Goal: Transaction & Acquisition: Purchase product/service

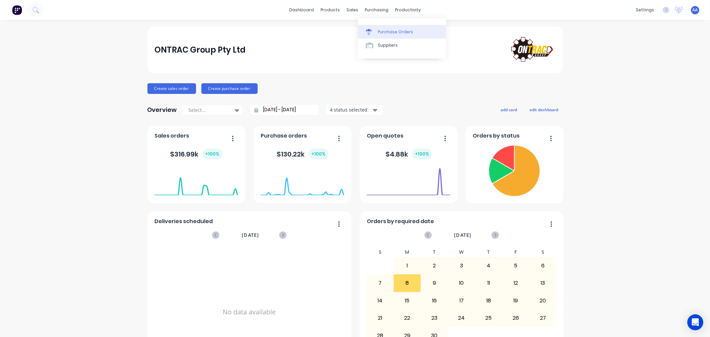
click at [382, 31] on div "Purchase Orders" at bounding box center [395, 32] width 35 height 6
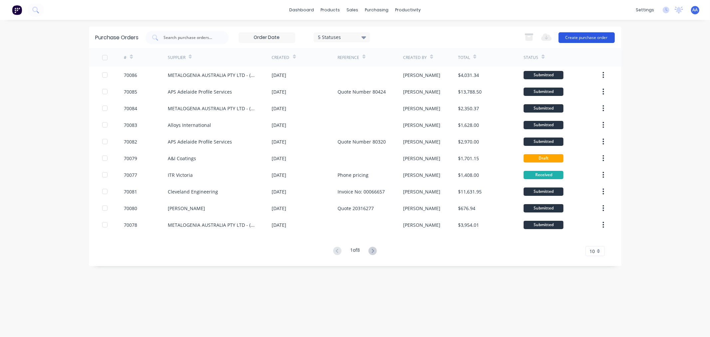
click at [573, 36] on button "Create purchase order" at bounding box center [587, 37] width 56 height 11
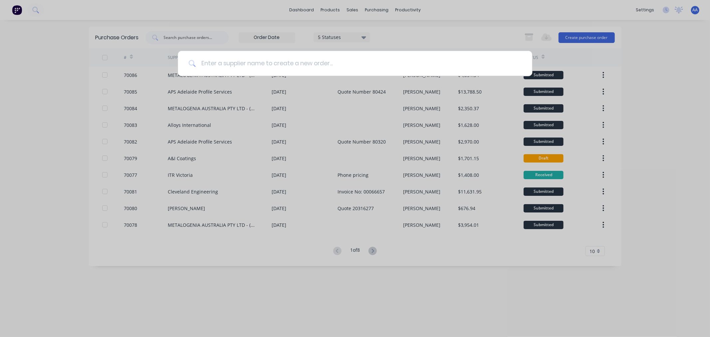
click at [299, 65] on input at bounding box center [359, 63] width 326 height 25
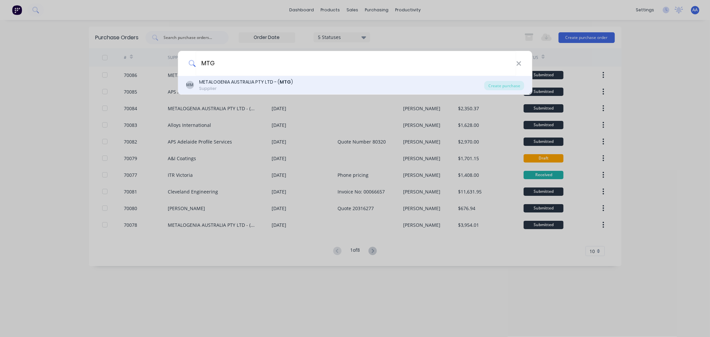
type input "MTG"
click at [281, 82] on b "MTG" at bounding box center [285, 82] width 11 height 7
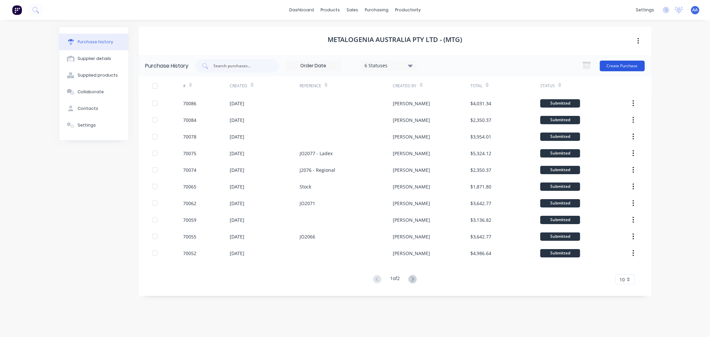
click at [611, 66] on button "Create Purchase" at bounding box center [622, 66] width 45 height 11
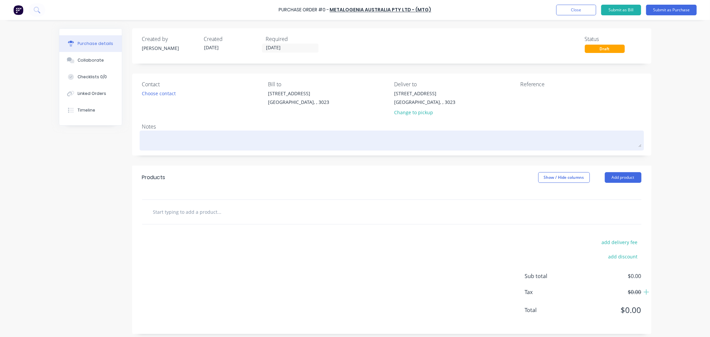
click at [154, 142] on textarea at bounding box center [392, 139] width 500 height 15
type textarea "x"
type textarea "R"
type textarea "x"
type textarea "Re"
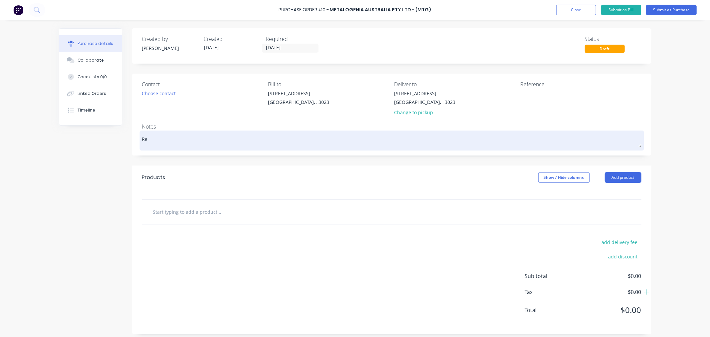
type textarea "x"
type textarea "Rep"
type textarea "x"
type textarea "Repl"
type textarea "x"
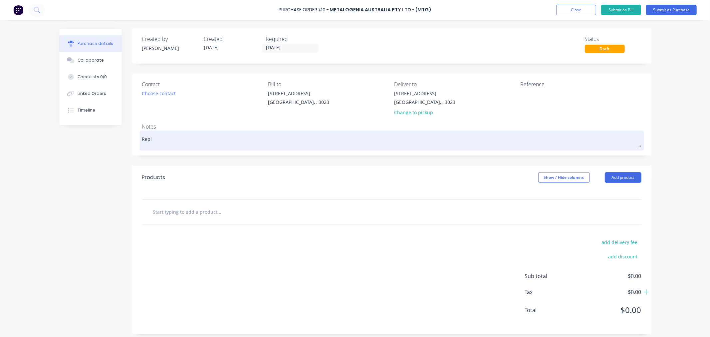
type textarea "Repla"
type textarea "x"
type textarea "Replac"
type textarea "x"
type textarea "Replace"
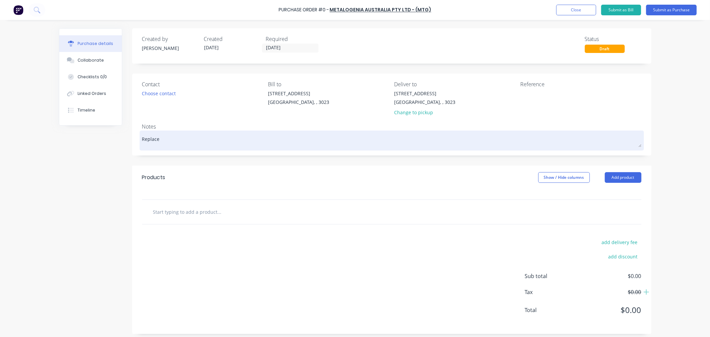
type textarea "x"
type textarea "Replacem"
type textarea "x"
type textarea "Replaceme"
type textarea "x"
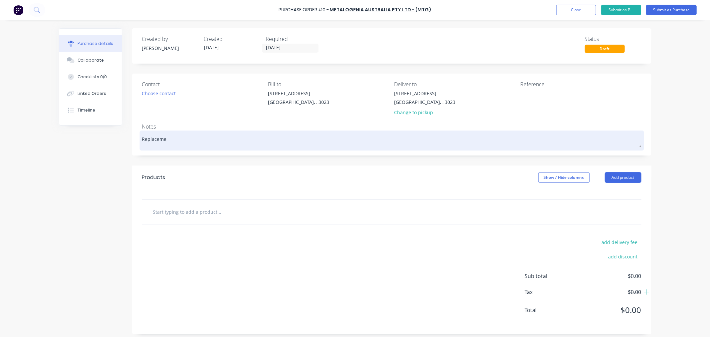
type textarea "Replacemen"
type textarea "x"
type textarea "Replacement"
type textarea "x"
type textarea "Replacement"
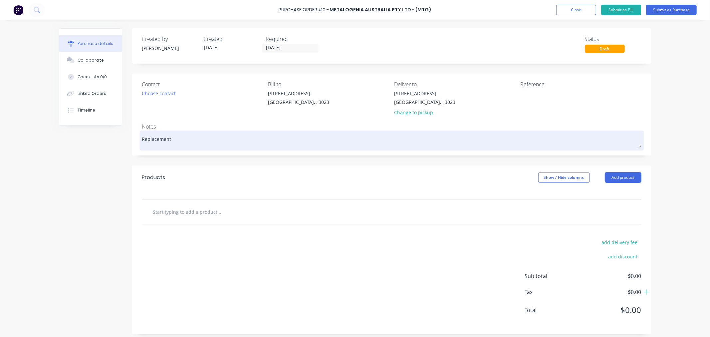
type textarea "x"
type textarea "Replacement f"
type textarea "x"
type textarea "Replacement fo"
type textarea "x"
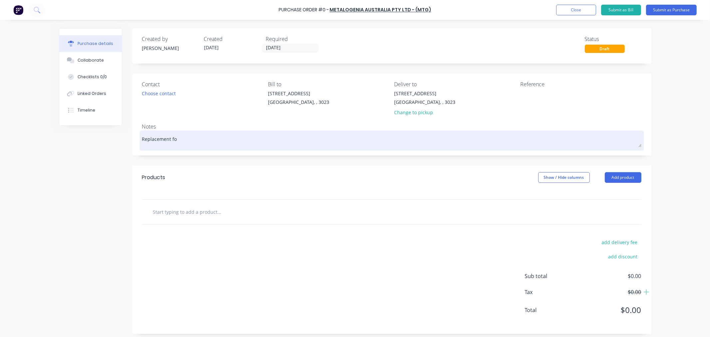
type textarea "Replacement for"
type textarea "x"
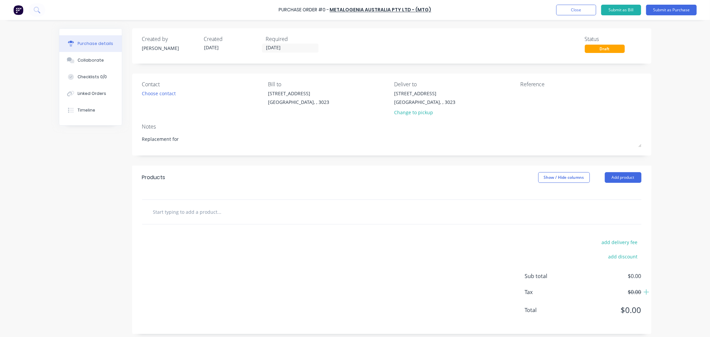
type textarea "Replacement for"
type textarea "x"
type textarea "Replacement for"
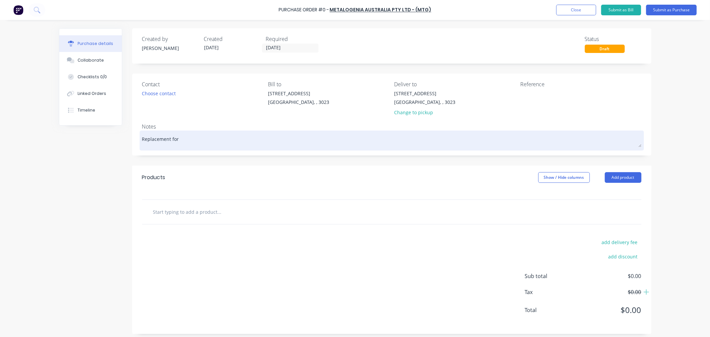
type textarea "x"
type textarea "Replacement for R"
type textarea "x"
type textarea "Replacement for Re"
type textarea "x"
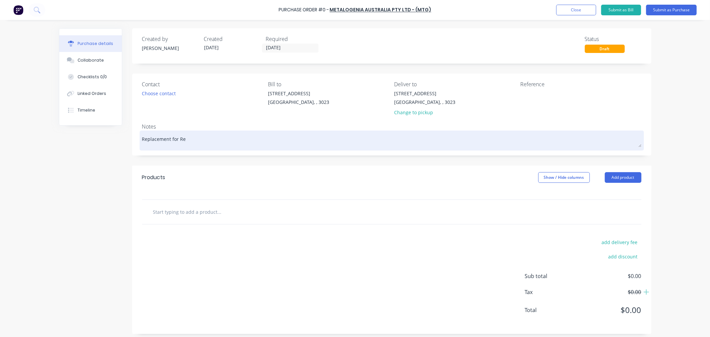
type textarea "Replacement for Ret"
type textarea "x"
type textarea "Replacement for [PERSON_NAME]"
type textarea "x"
type textarea "Replacement for Retai"
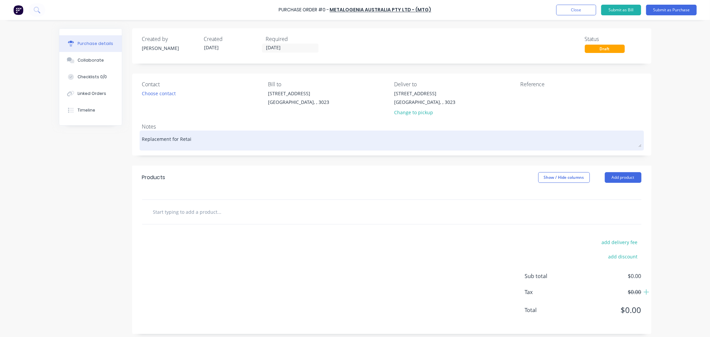
type textarea "x"
type textarea "Replacement for Retain"
type textarea "x"
type textarea "Replacement for Retainc"
type textarea "x"
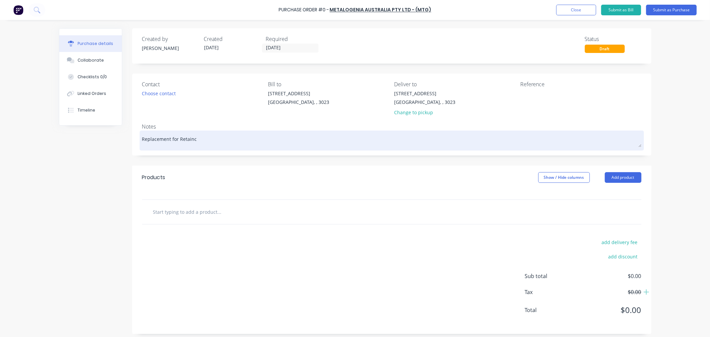
type textarea "Replacement for Retainco"
type textarea "x"
type textarea "Replacement for Retaincon"
type textarea "x"
type textarea "Replacement for Retaincon"
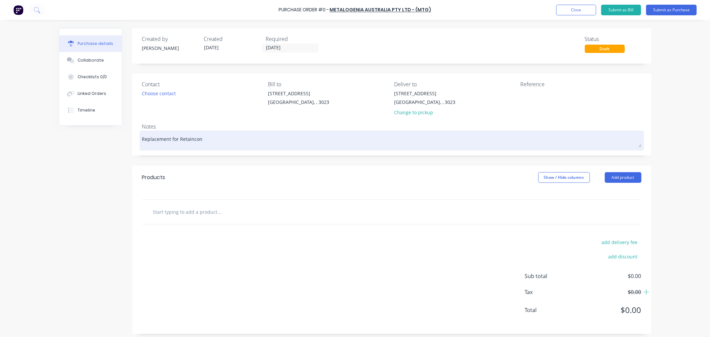
type textarea "x"
type textarea "Replacement for Retaincon Q"
type textarea "x"
type textarea "Replacement for Retaincon QL"
type textarea "x"
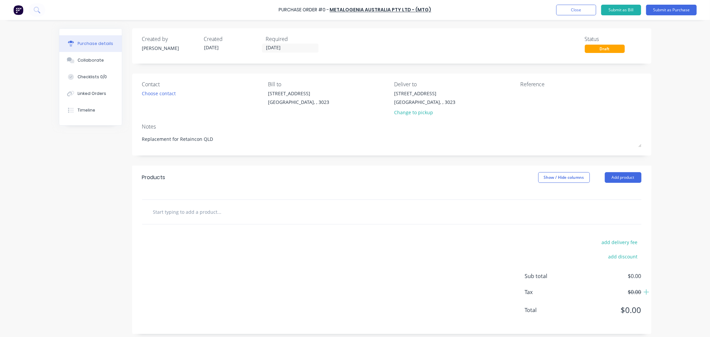
type textarea "Replacement for Retaincon QLD"
type textarea "x"
type textarea "Replacement for Retaincon QLD"
click at [191, 213] on input "text" at bounding box center [219, 211] width 133 height 13
type textarea "x"
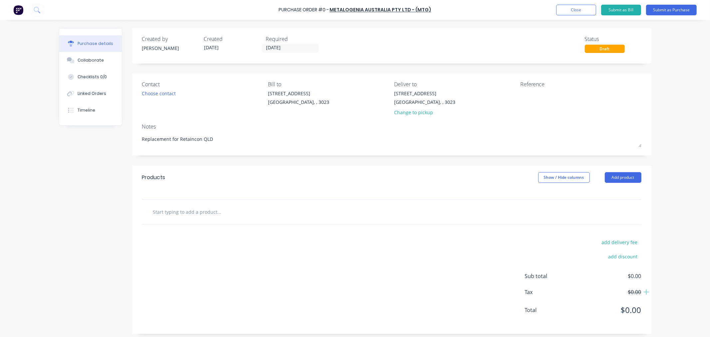
type input "M"
type textarea "x"
type input "MA"
type textarea "x"
type input "MA5"
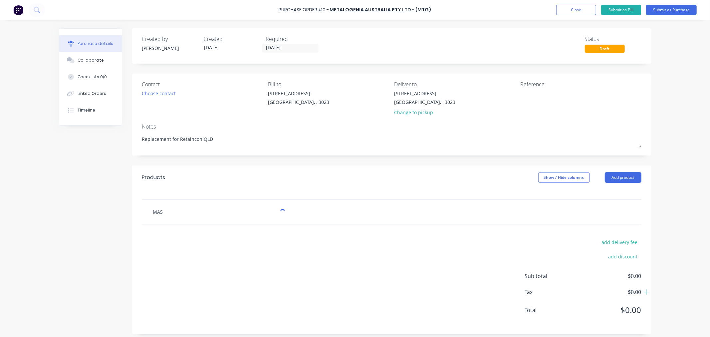
type textarea "x"
type input "MA50"
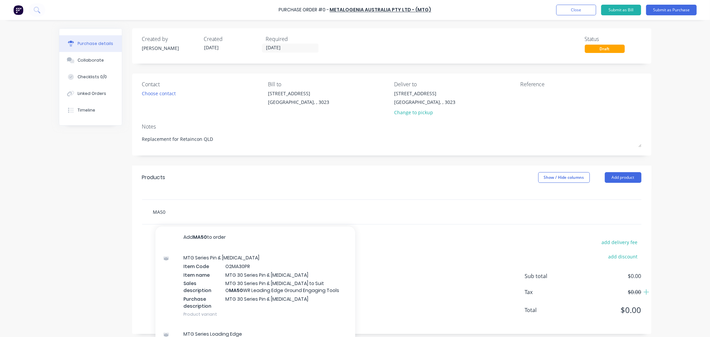
type textarea "x"
type input "MA50E"
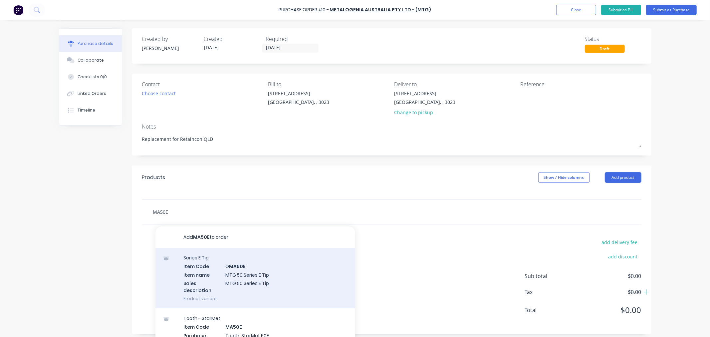
type textarea "x"
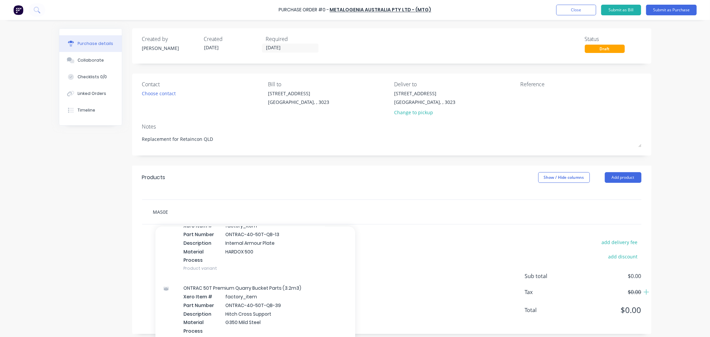
scroll to position [185, 0]
click at [176, 214] on input "MA50E" at bounding box center [219, 211] width 133 height 13
click at [171, 214] on input "MA50E" at bounding box center [219, 211] width 133 height 13
click at [153, 213] on input "MA50E" at bounding box center [219, 211] width 133 height 13
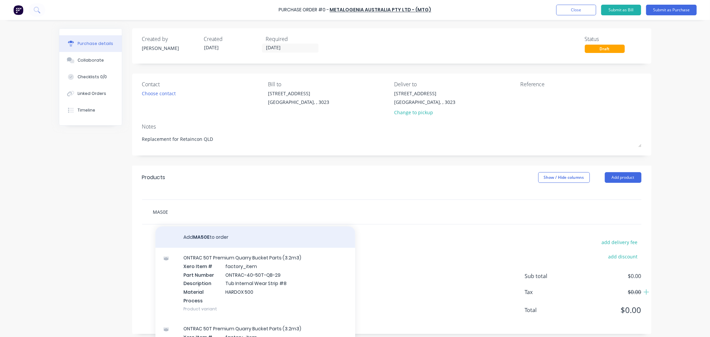
type input "MA50E"
click at [206, 237] on button "Add MA50E to order" at bounding box center [256, 236] width 200 height 21
type textarea "x"
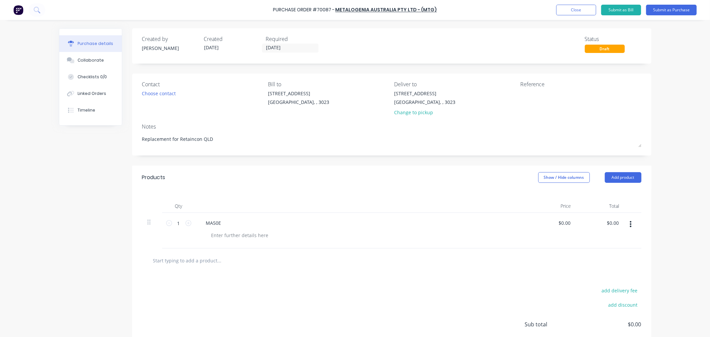
click at [631, 223] on button "button" at bounding box center [631, 224] width 16 height 12
drag, startPoint x: 596, startPoint y: 282, endPoint x: 591, endPoint y: 280, distance: 5.7
click at [595, 282] on button "Delete" at bounding box center [611, 281] width 57 height 13
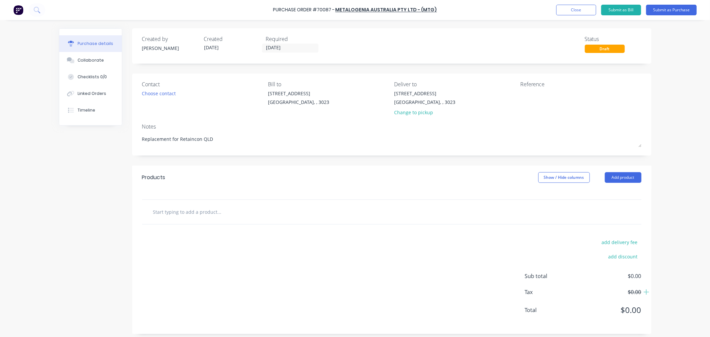
click at [208, 214] on input "text" at bounding box center [219, 211] width 133 height 13
type textarea "x"
type input "M"
type textarea "x"
type input "MA"
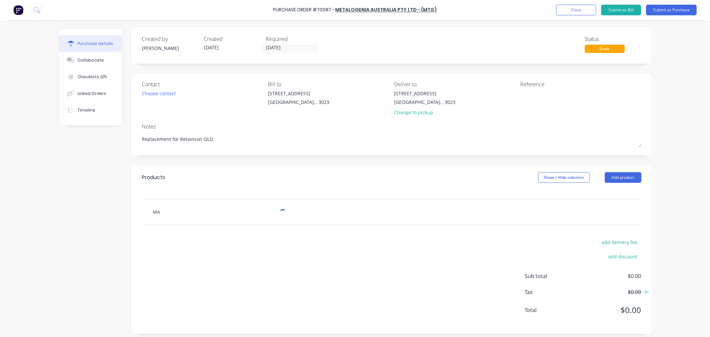
type textarea "x"
type input "MA5"
type textarea "x"
type input "MA50"
type textarea "x"
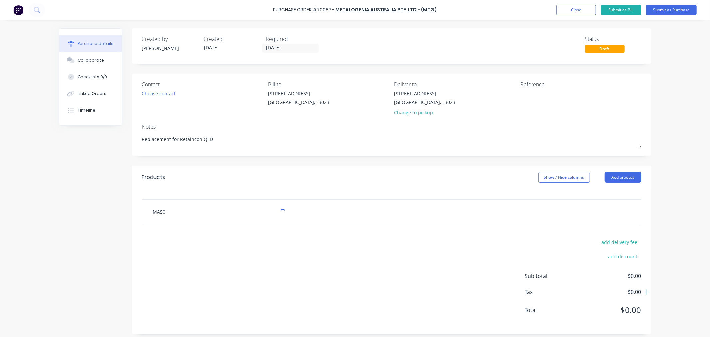
type input "MA50E"
type textarea "x"
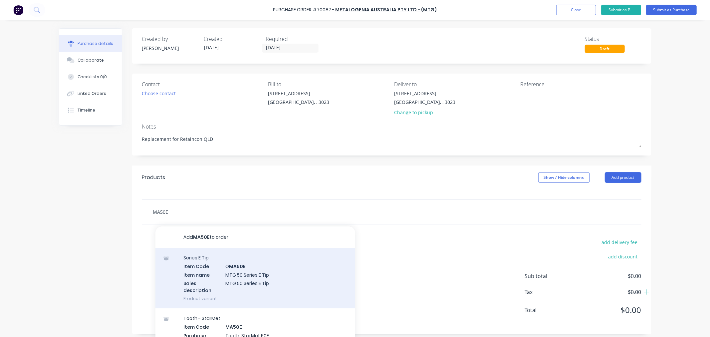
type input "MA50E"
click at [248, 280] on div "Series E Tip Item Code O MA50E Item name MTG 50 Series E Tip Sales description …" at bounding box center [256, 278] width 200 height 61
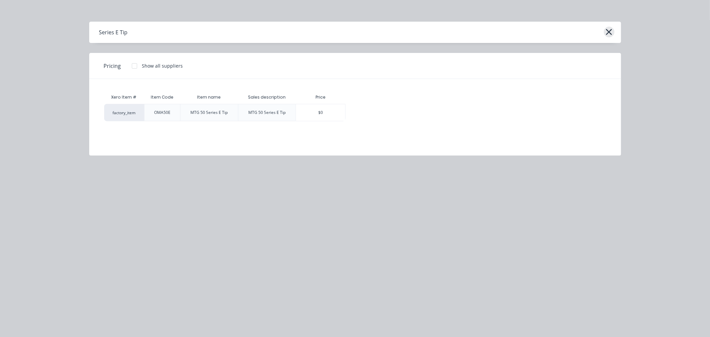
click at [608, 31] on icon "button" at bounding box center [610, 32] width 6 height 6
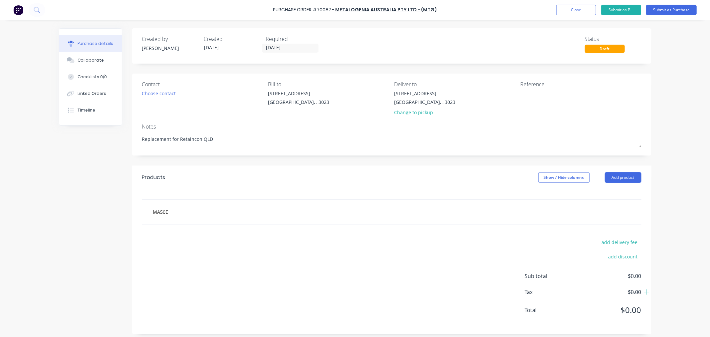
click at [513, 212] on div "MA50E" at bounding box center [392, 211] width 489 height 13
click at [464, 212] on div "MA50E" at bounding box center [392, 211] width 489 height 13
click at [266, 214] on input "MA50E" at bounding box center [219, 211] width 133 height 13
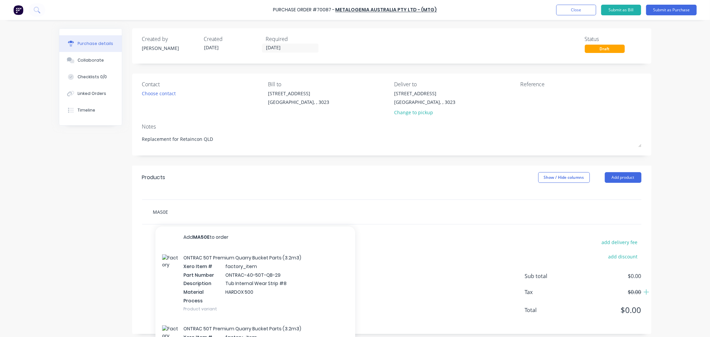
click at [164, 217] on input "MA50E" at bounding box center [219, 211] width 133 height 13
click at [616, 209] on div "MA50E Add MA50E to order ONTRAC 50T Premium Quarry Bucket Parts (3.2m3) Xero It…" at bounding box center [392, 211] width 489 height 13
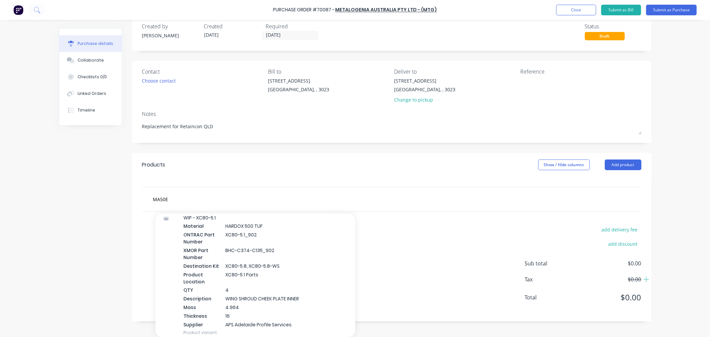
scroll to position [67332, 0]
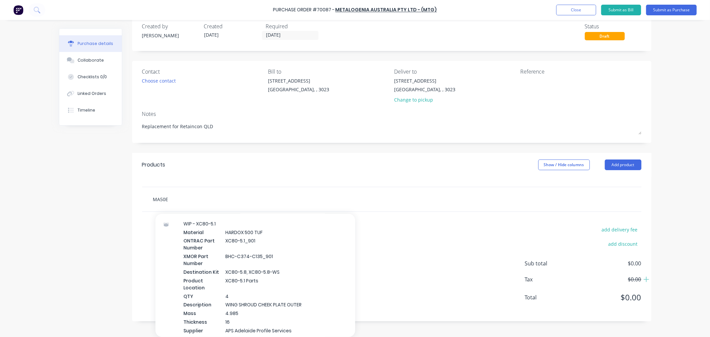
click at [181, 199] on input "MA50E" at bounding box center [219, 199] width 133 height 13
drag, startPoint x: 167, startPoint y: 201, endPoint x: 145, endPoint y: 202, distance: 22.3
click at [148, 202] on div "MA50E Add MA50E to order ONTRAC 50T Premium Quarry Bucket Parts (3.2m3) Xero It…" at bounding box center [248, 199] width 200 height 13
type textarea "x"
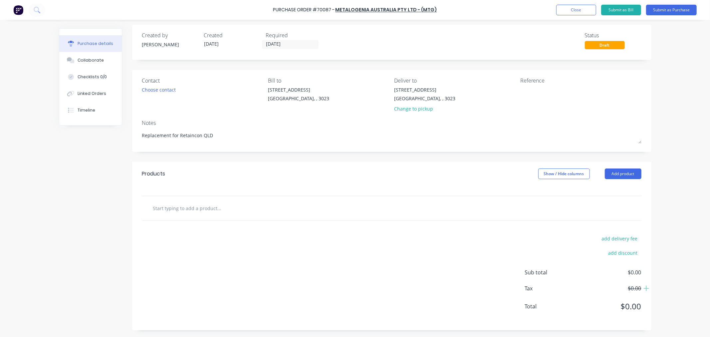
scroll to position [4, 0]
type textarea "x"
click at [221, 250] on div "add delivery fee add discount Sub total $0.00 Tax $0.00 Total $0.00" at bounding box center [392, 276] width 520 height 110
click at [182, 204] on input "text" at bounding box center [219, 208] width 133 height 13
click at [236, 202] on input "text" at bounding box center [219, 208] width 133 height 13
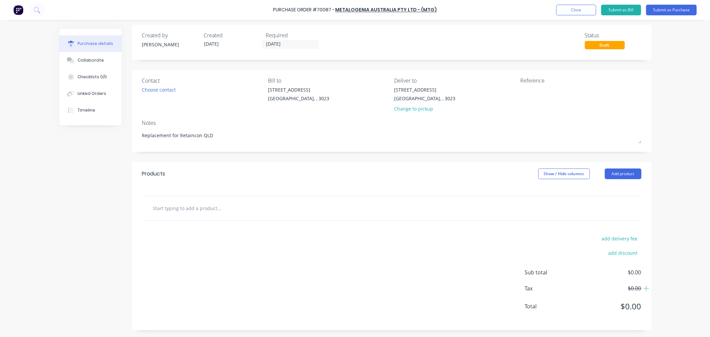
type textarea "x"
type input "S"
type textarea "x"
type input "St"
type textarea "x"
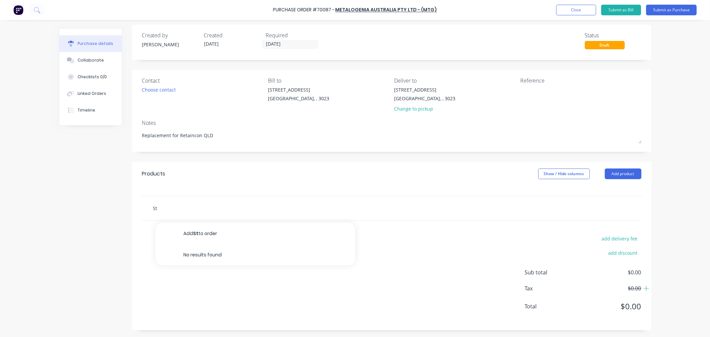
type input "Sta"
type textarea "x"
type input "Star"
type textarea "x"
type input "Starm"
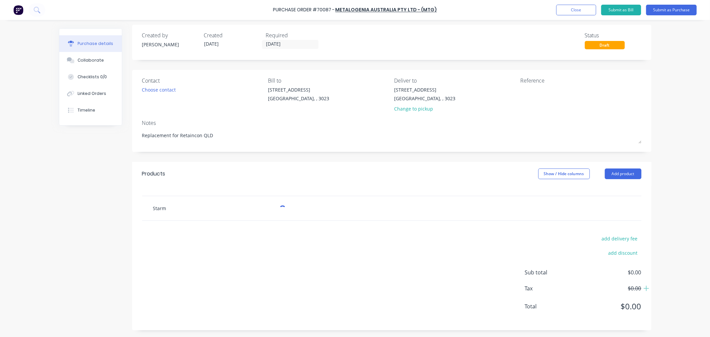
type textarea "x"
type input "Starme"
type textarea "x"
type input "Starmet"
type textarea "x"
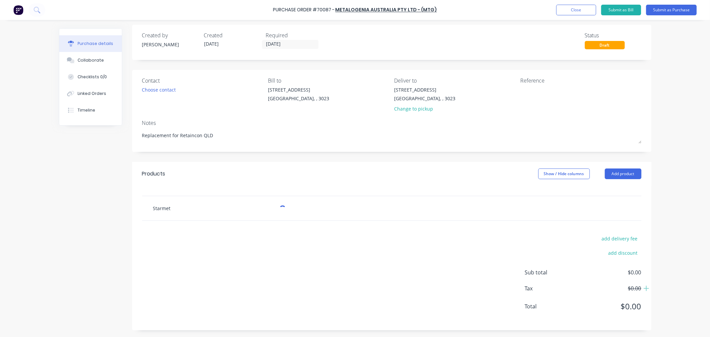
type input "Starmet"
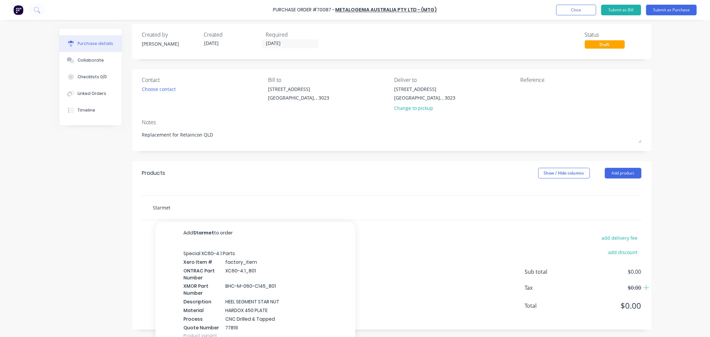
type textarea "x"
type input "Starmet M"
type textarea "x"
type input "Starmet MA"
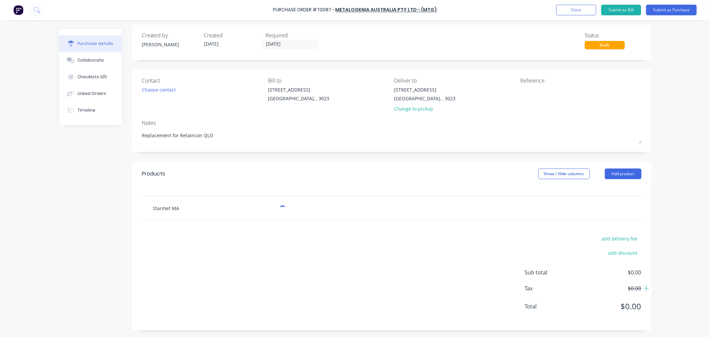
type textarea "x"
type input "Starmet MA5"
type textarea "x"
type input "Starmet MA50"
type textarea "x"
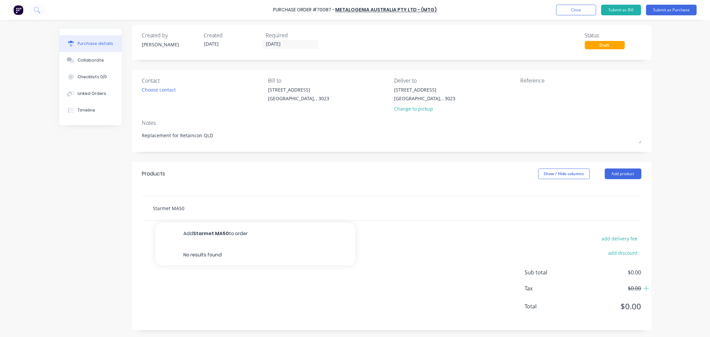
type input "Starmet MA50E"
drag, startPoint x: 169, startPoint y: 207, endPoint x: 117, endPoint y: 208, distance: 52.6
click at [117, 208] on div "Created by [PERSON_NAME] Created [DATE] Required [DATE] Status Draft Contact Ch…" at bounding box center [355, 178] width 593 height 306
type textarea "x"
type input "MA50E"
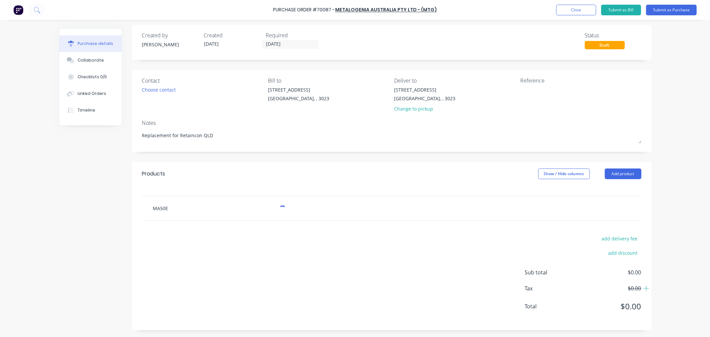
type textarea "x"
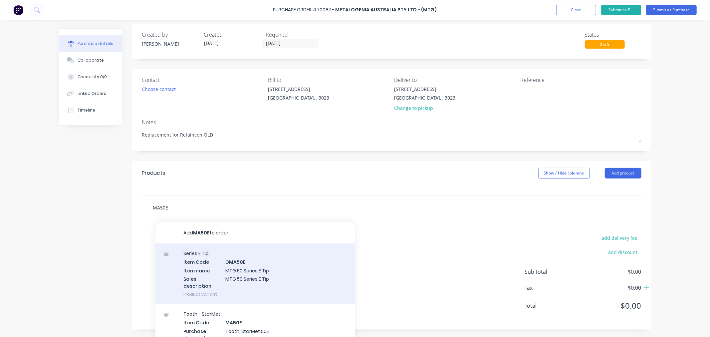
type input "MA50E"
click at [244, 275] on div "Series E Tip Item Code O MA50E Item name MTG 50 Series E Tip Sales description …" at bounding box center [256, 273] width 200 height 61
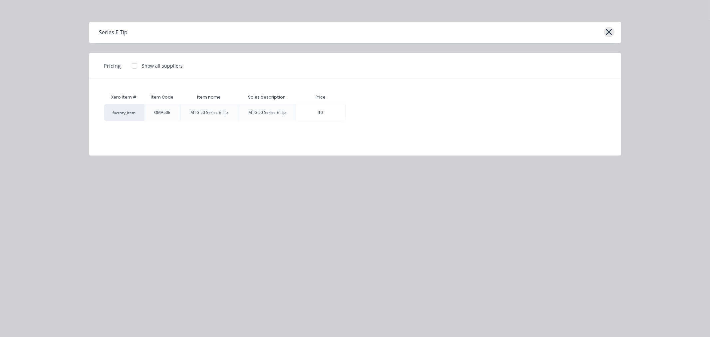
click at [612, 33] on icon "button" at bounding box center [609, 31] width 7 height 9
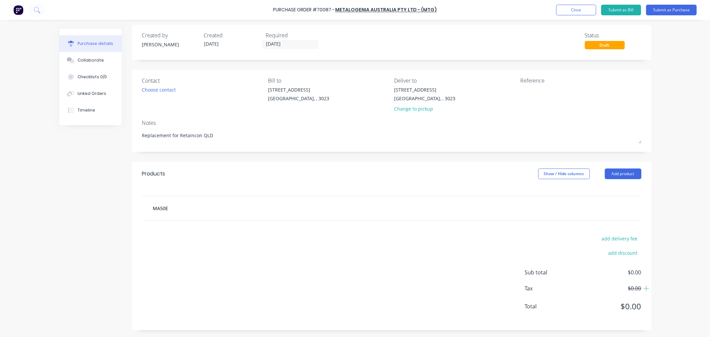
click at [244, 217] on div "MA50E" at bounding box center [392, 208] width 500 height 24
drag, startPoint x: 341, startPoint y: 205, endPoint x: 401, endPoint y: 205, distance: 59.6
click at [342, 205] on div "MA50E" at bounding box center [248, 208] width 200 height 13
click at [442, 205] on div "MA50E" at bounding box center [392, 208] width 489 height 13
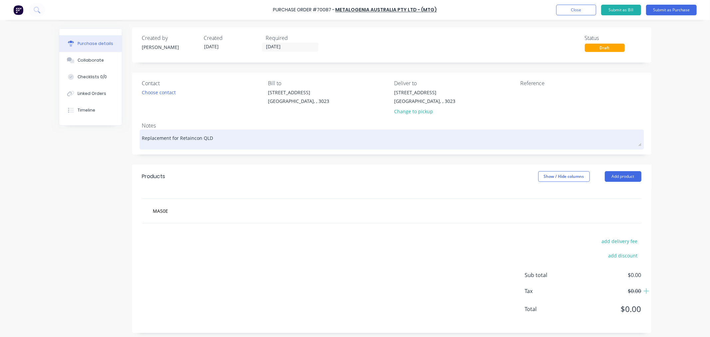
scroll to position [0, 0]
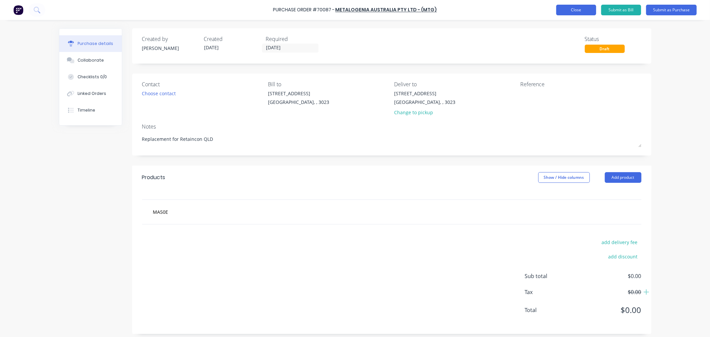
click at [574, 10] on button "Close" at bounding box center [577, 10] width 40 height 11
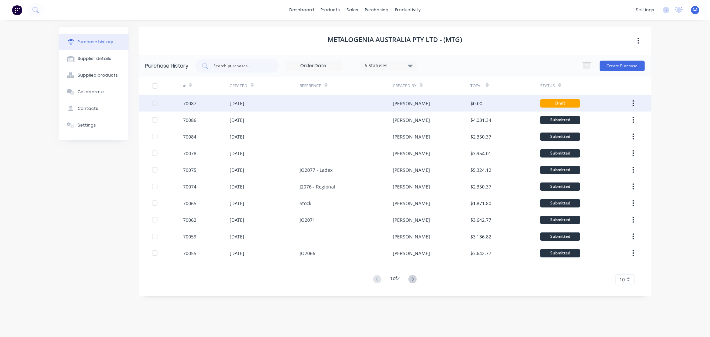
click at [633, 101] on icon "button" at bounding box center [634, 103] width 2 height 7
click at [553, 101] on div "Draft" at bounding box center [561, 103] width 40 height 8
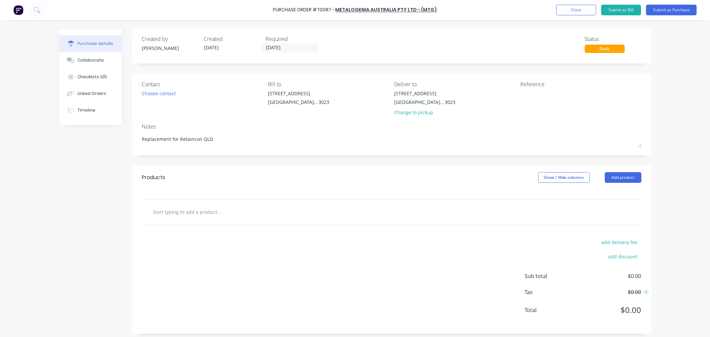
click at [172, 218] on input "text" at bounding box center [219, 211] width 133 height 13
click at [623, 179] on button "Add product" at bounding box center [623, 177] width 37 height 11
click at [414, 205] on div at bounding box center [392, 212] width 500 height 24
click at [198, 213] on input "text" at bounding box center [219, 211] width 133 height 13
type textarea "x"
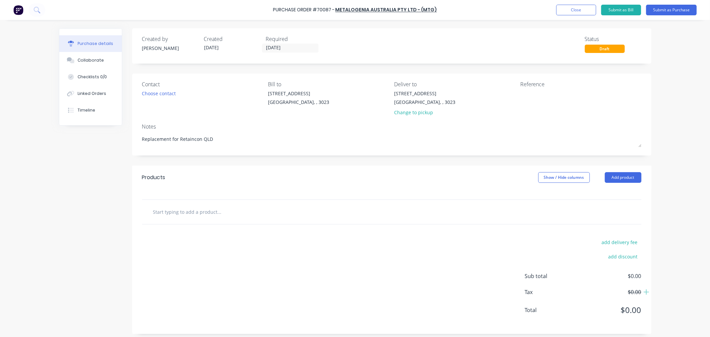
type input "M"
type textarea "x"
type input "MA"
type textarea "x"
type input "MA5"
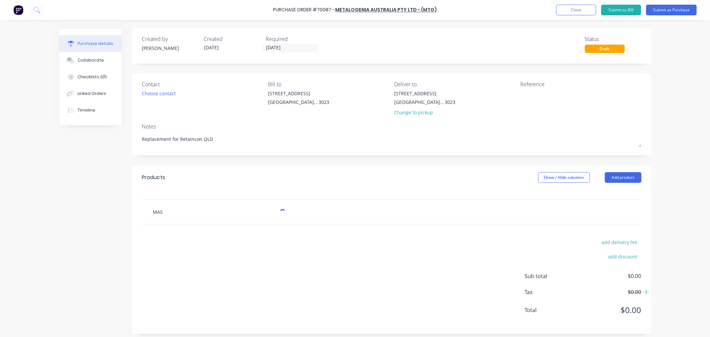
type textarea "x"
type input "MA50"
type textarea "x"
type input "MA50E"
type textarea "x"
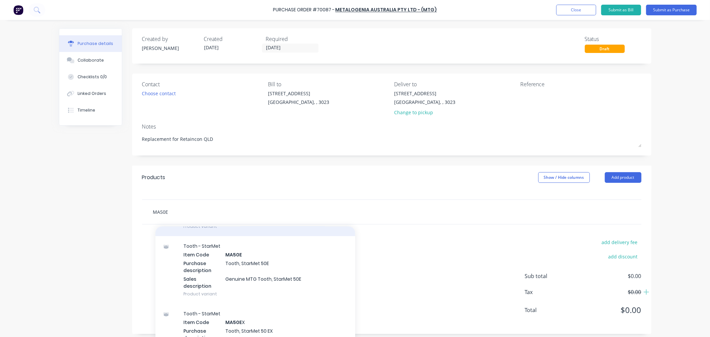
scroll to position [74, 0]
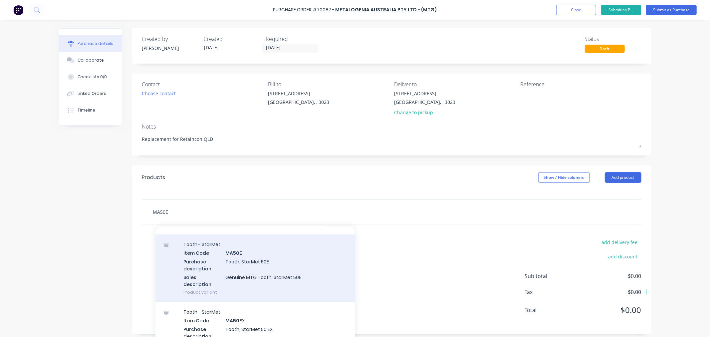
type input "MA50E"
click at [250, 262] on div "Tooth - StarMet Item Code MA50E Purchase description Tooth, StarMet 50E Sales d…" at bounding box center [256, 268] width 200 height 68
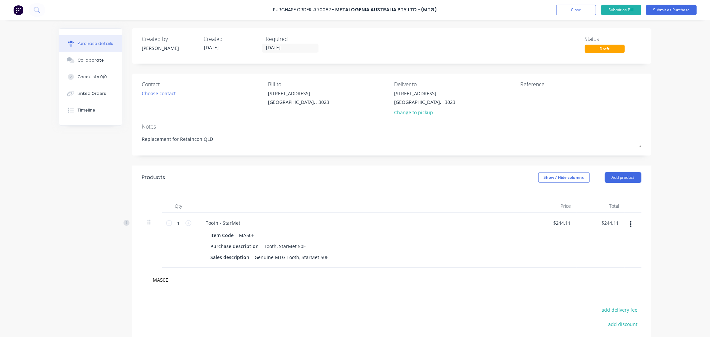
type textarea "x"
type input "244.11"
click at [559, 222] on input "244.11" at bounding box center [562, 223] width 21 height 10
type textarea "x"
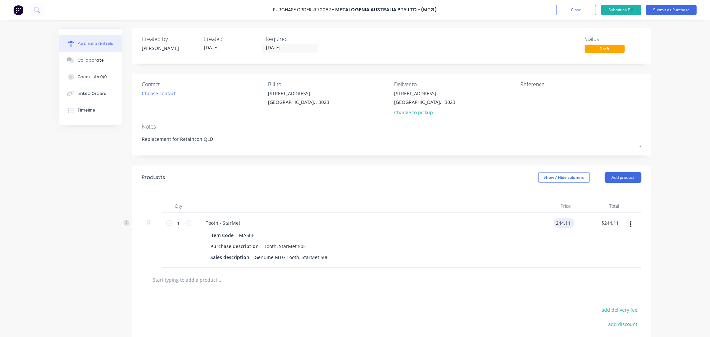
drag, startPoint x: 554, startPoint y: 226, endPoint x: 572, endPoint y: 222, distance: 18.0
click at [572, 222] on div "244.11 244.11" at bounding box center [564, 223] width 21 height 10
type input "0"
type textarea "x"
type input "$0.00"
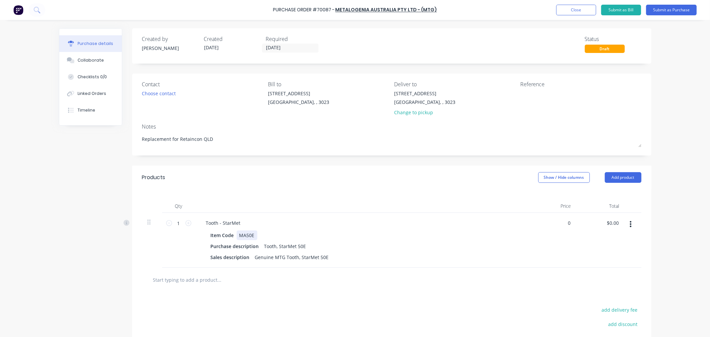
type input "$0.00"
click at [498, 239] on div "Item Code MA50E" at bounding box center [360, 235] width 305 height 10
click at [432, 111] on div "Change to pickup" at bounding box center [424, 112] width 61 height 7
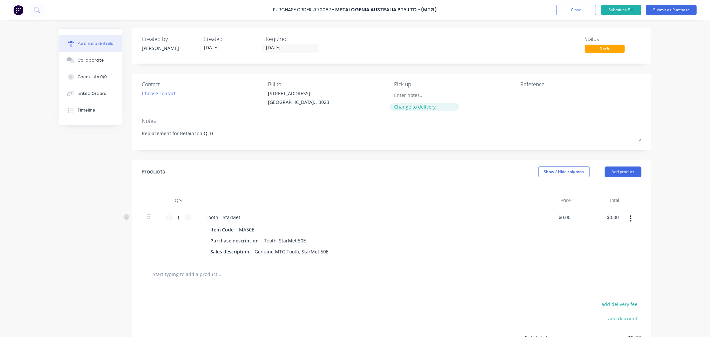
click at [421, 108] on div "Change to delivery" at bounding box center [424, 106] width 61 height 7
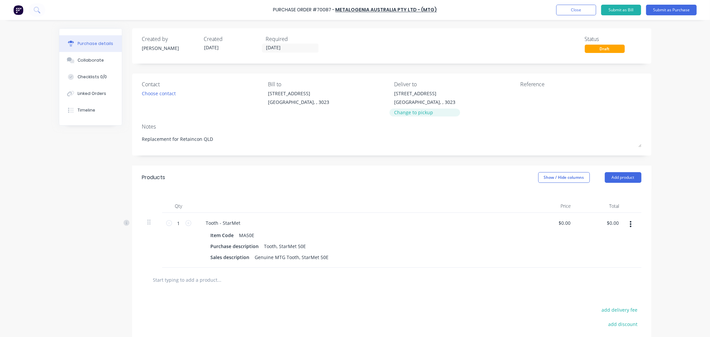
click at [421, 112] on div "Change to pickup" at bounding box center [424, 112] width 61 height 7
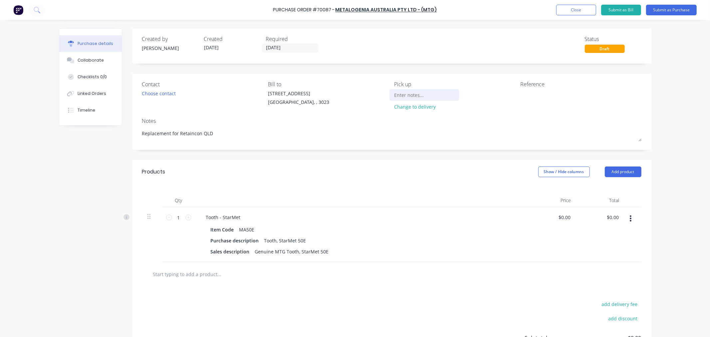
click at [409, 93] on input at bounding box center [424, 95] width 61 height 10
type textarea "x"
type input "S"
type textarea "x"
type input "Se"
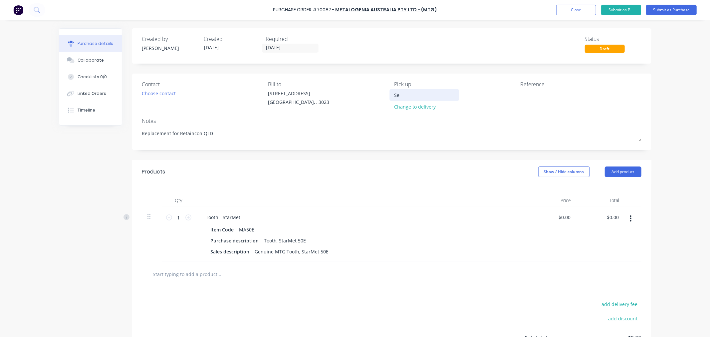
type textarea "x"
type input "Sen"
type textarea "x"
type input "Send"
type textarea "x"
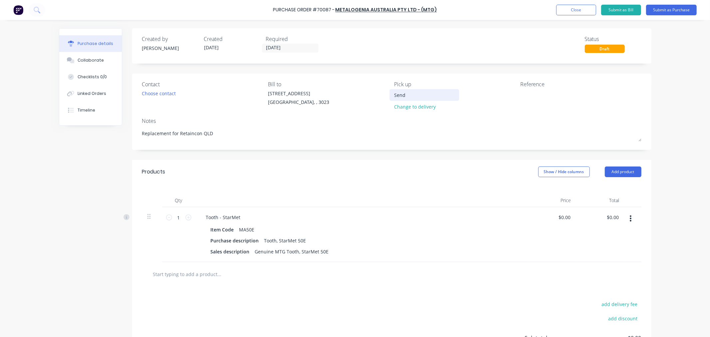
type input "Send"
type textarea "x"
type input "Send w"
type textarea "x"
type input "Send wi"
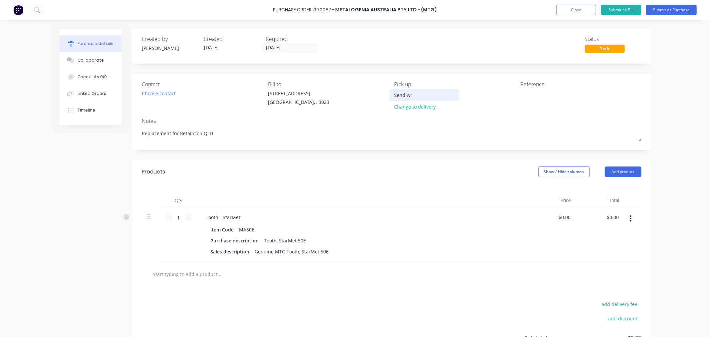
type textarea "x"
type input "Send wit"
type textarea "x"
type input "Send with"
type textarea "x"
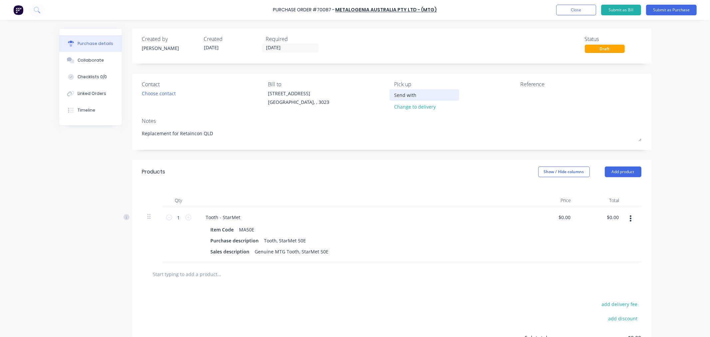
type input "Send with"
type textarea "x"
type input "Send with n"
type textarea "x"
type input "Send with ne"
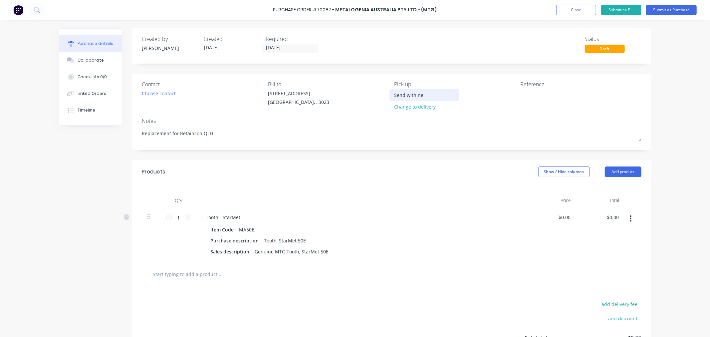
type textarea "x"
type input "Send with nex"
type textarea "x"
type input "Send with next"
type textarea "x"
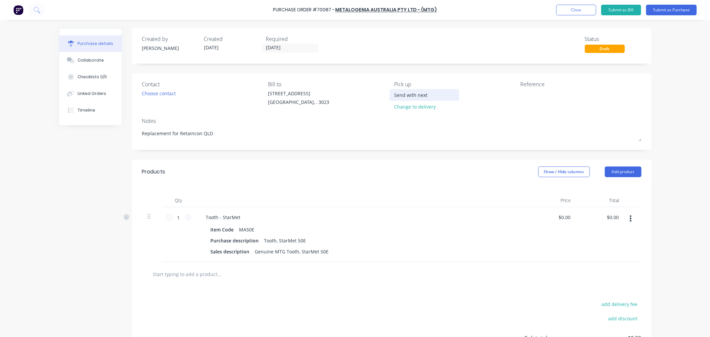
type input "Send with next"
type textarea "x"
type input "Send with next o"
type textarea "x"
type input "Send with next or"
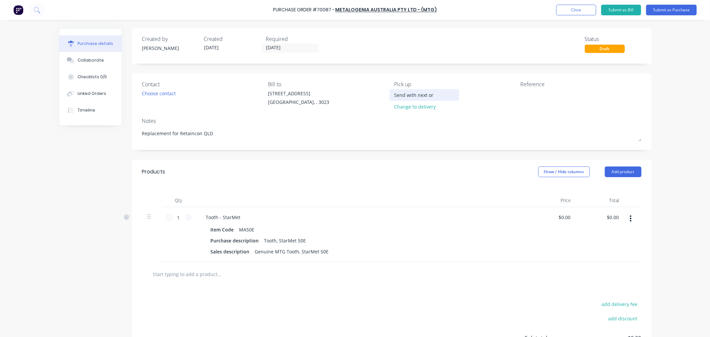
type textarea "x"
type input "Send with next ord"
type textarea "x"
type input "Send with next orde"
type textarea "x"
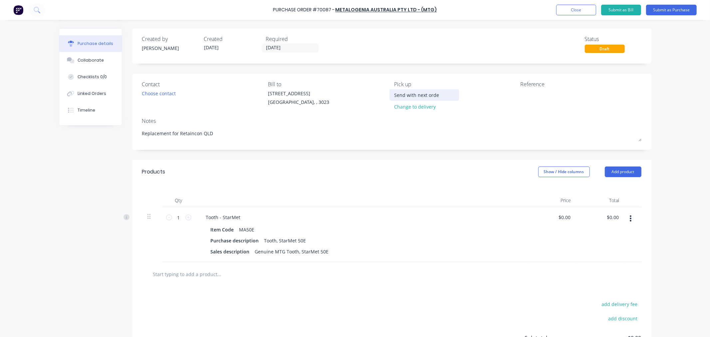
type input "Send with next order"
type textarea "x"
type input "Send with next order"
type textarea "x"
type input "Send with next order f"
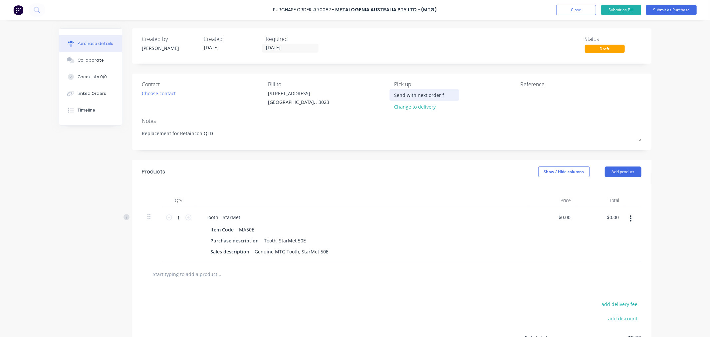
type textarea "x"
type input "Send with next order fr"
type textarea "x"
type input "Send with next order fro"
type textarea "x"
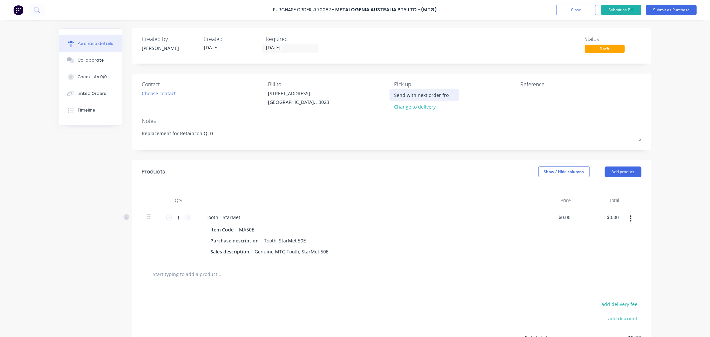
type input "Send with next order from"
type textarea "x"
type input "Send with next order from"
type textarea "x"
type input "Send with next order from W"
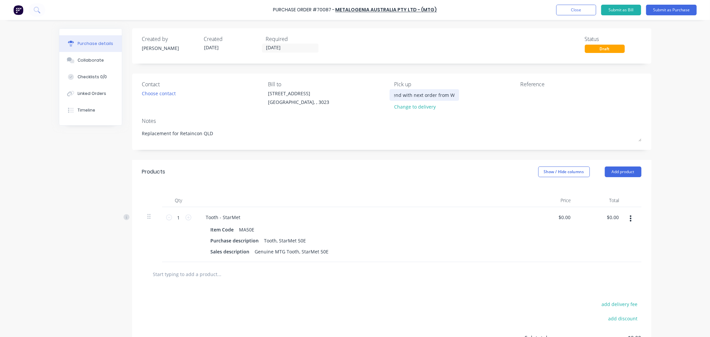
type textarea "x"
type input "Send with next order from [GEOGRAPHIC_DATA]"
click at [530, 96] on textarea at bounding box center [562, 97] width 83 height 15
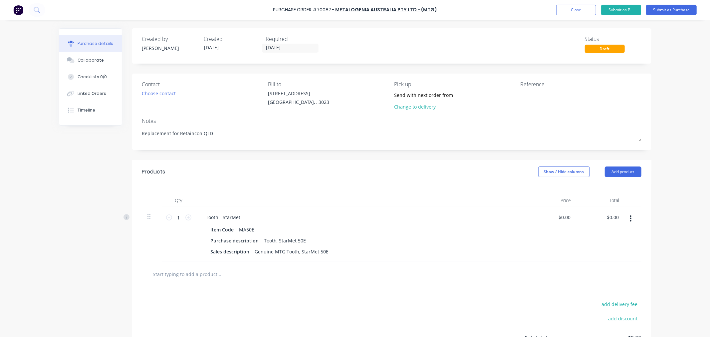
drag, startPoint x: 212, startPoint y: 137, endPoint x: 136, endPoint y: 137, distance: 76.6
click at [136, 137] on div "Contact Choose contact [PERSON_NAME] to [STREET_ADDRESS] Pick up Send with next…" at bounding box center [392, 112] width 520 height 76
click at [544, 100] on textarea at bounding box center [562, 97] width 83 height 15
paste textarea "Replacement for Retaincon QLD"
click at [566, 113] on div "Reference Replacement for Retaincon QLD - Ref [PERSON_NAME]" at bounding box center [581, 96] width 121 height 33
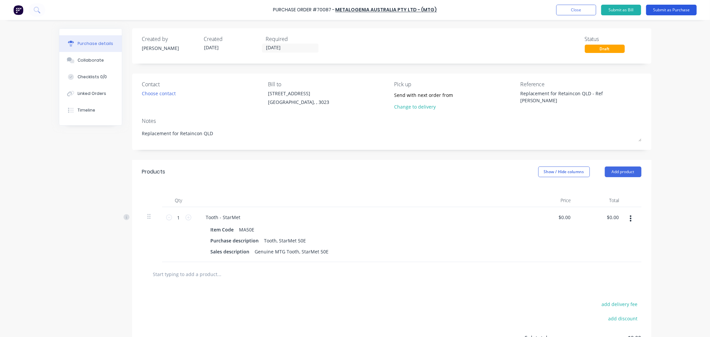
click at [660, 9] on button "Submit as Purchase" at bounding box center [672, 10] width 51 height 11
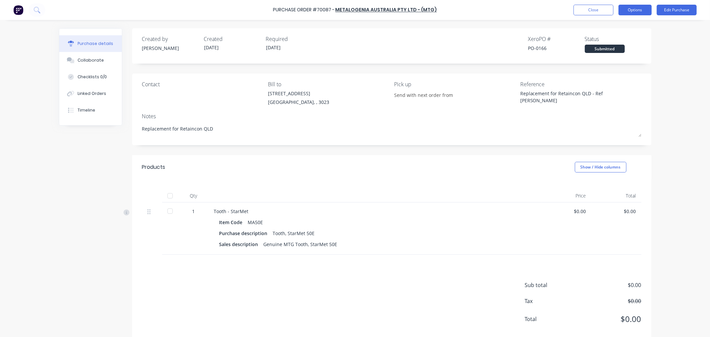
click at [628, 9] on button "Options" at bounding box center [635, 10] width 33 height 11
click at [623, 31] on div "Print / Email" at bounding box center [620, 27] width 51 height 10
click at [600, 42] on div "With pricing" at bounding box center [620, 41] width 51 height 10
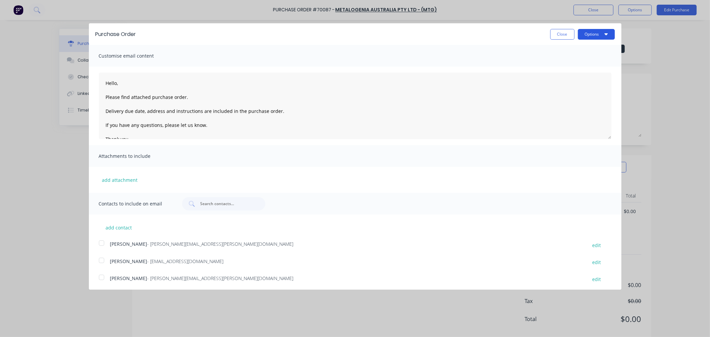
click at [580, 34] on button "Options" at bounding box center [596, 34] width 37 height 11
click at [572, 51] on div "Print" at bounding box center [583, 51] width 51 height 10
